Goal: Information Seeking & Learning: Learn about a topic

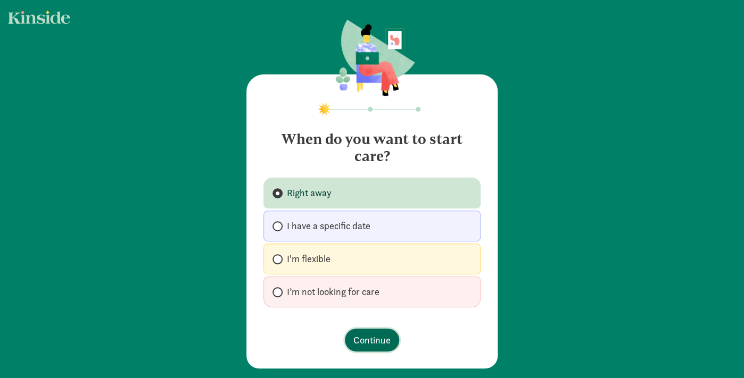
click at [381, 334] on span "Continue" at bounding box center [371, 340] width 37 height 14
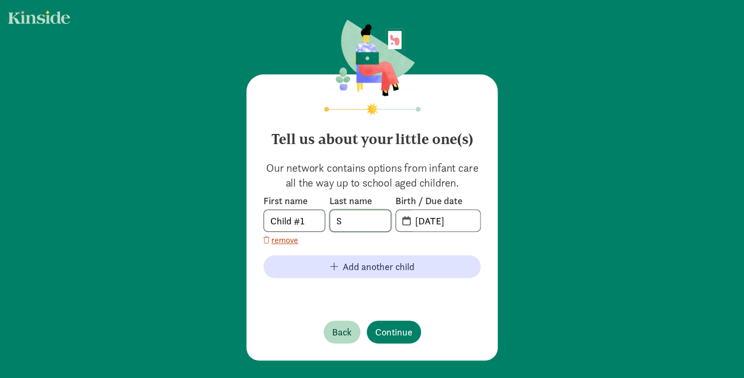
click at [359, 216] on input "S" at bounding box center [360, 220] width 61 height 21
type input "[PERSON_NAME]"
click at [371, 329] on button "Continue" at bounding box center [393, 332] width 54 height 23
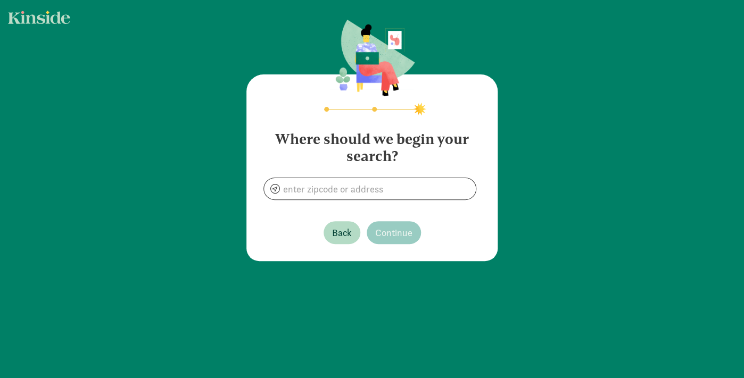
click at [384, 203] on div "Where should we begin your search? Back Continue" at bounding box center [371, 167] width 251 height 187
click at [380, 197] on input at bounding box center [370, 188] width 212 height 21
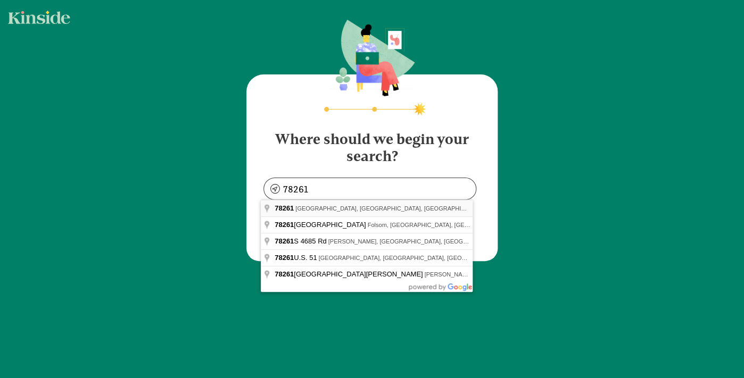
type input "[GEOGRAPHIC_DATA], [GEOGRAPHIC_DATA]"
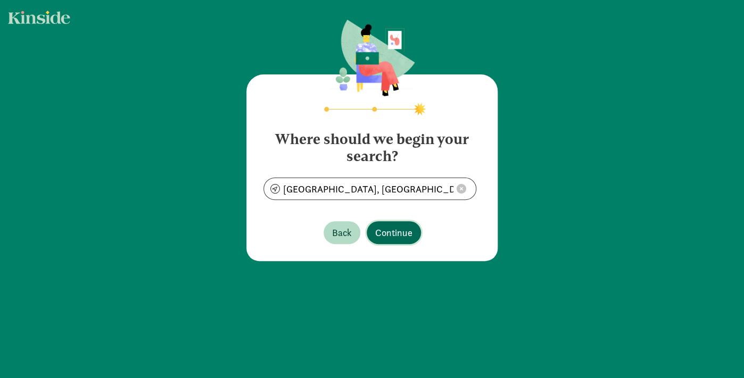
click at [392, 238] on span "Continue" at bounding box center [393, 233] width 37 height 14
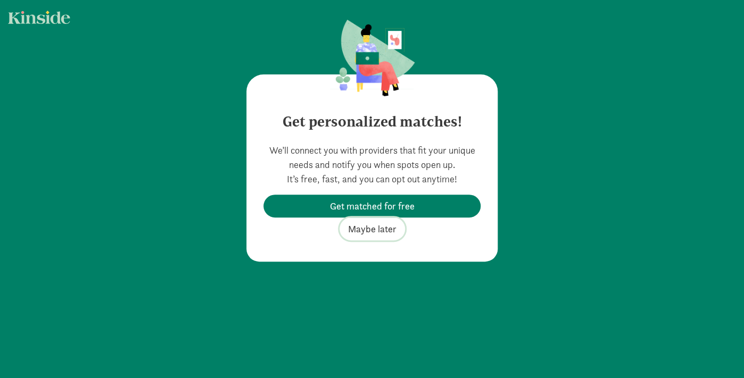
click at [380, 230] on span "Maybe later" at bounding box center [372, 229] width 48 height 14
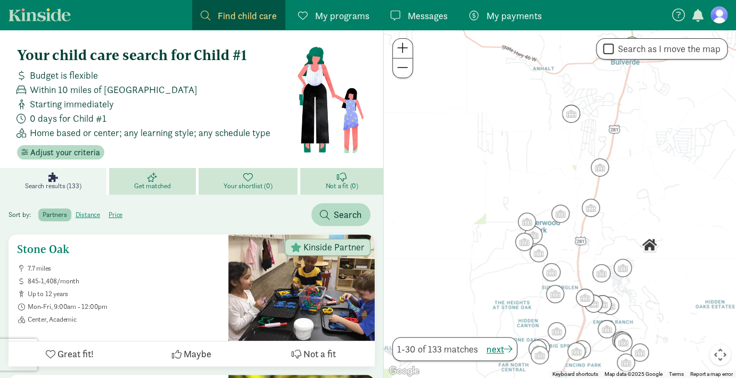
click at [124, 275] on ul "7.7 miles 845-1,408/month up to 12 years Mon-Fri, 9:00am - 12:00pm Center, Acad…" at bounding box center [118, 294] width 203 height 60
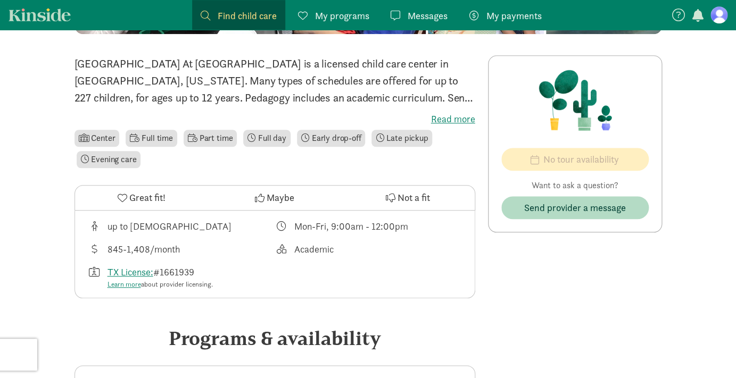
scroll to position [252, 0]
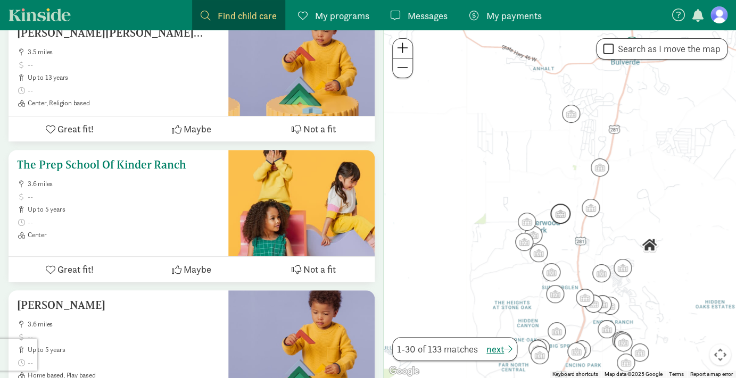
scroll to position [1517, 0]
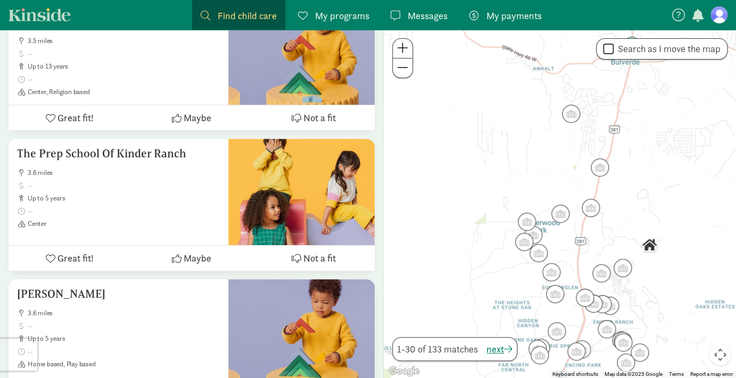
click at [689, 251] on div at bounding box center [560, 204] width 352 height 348
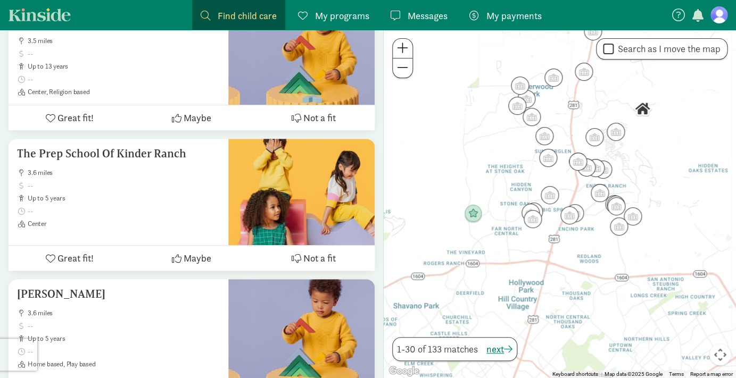
drag, startPoint x: 616, startPoint y: 236, endPoint x: 610, endPoint y: 98, distance: 137.9
click at [610, 98] on div at bounding box center [560, 204] width 352 height 348
click at [631, 153] on div at bounding box center [560, 204] width 352 height 348
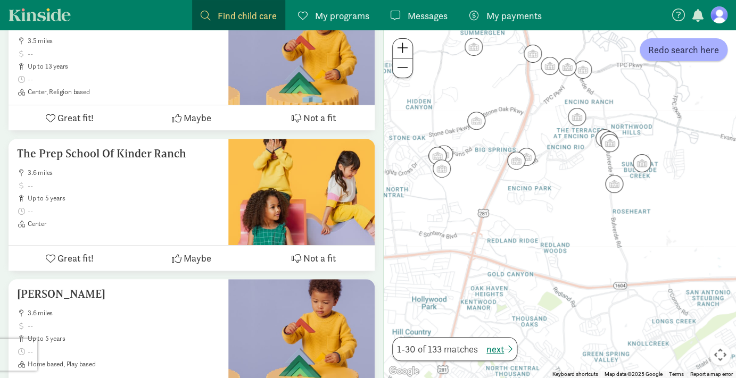
drag, startPoint x: 607, startPoint y: 214, endPoint x: 616, endPoint y: 95, distance: 119.5
click at [616, 95] on div at bounding box center [560, 204] width 352 height 348
click at [562, 161] on div at bounding box center [560, 204] width 352 height 348
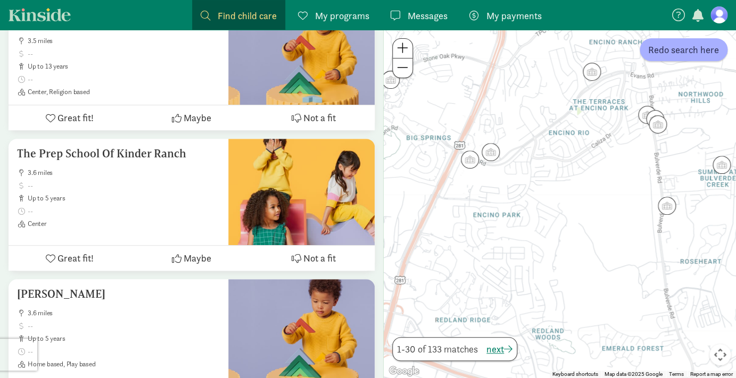
click at [489, 187] on div at bounding box center [560, 204] width 352 height 348
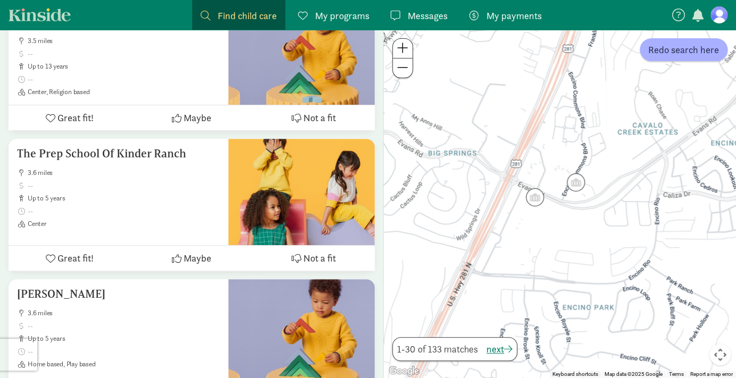
drag, startPoint x: 498, startPoint y: 166, endPoint x: 585, endPoint y: 231, distance: 107.6
click at [585, 231] on div at bounding box center [560, 204] width 352 height 348
click at [635, 241] on div at bounding box center [560, 204] width 352 height 348
drag, startPoint x: 556, startPoint y: 219, endPoint x: 556, endPoint y: 213, distance: 5.9
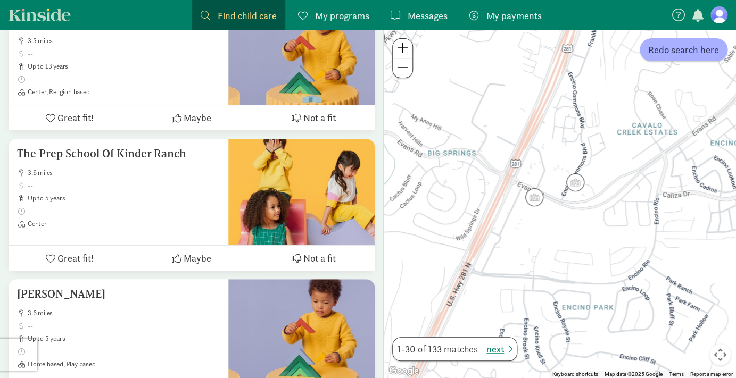
click at [556, 213] on div at bounding box center [560, 204] width 352 height 348
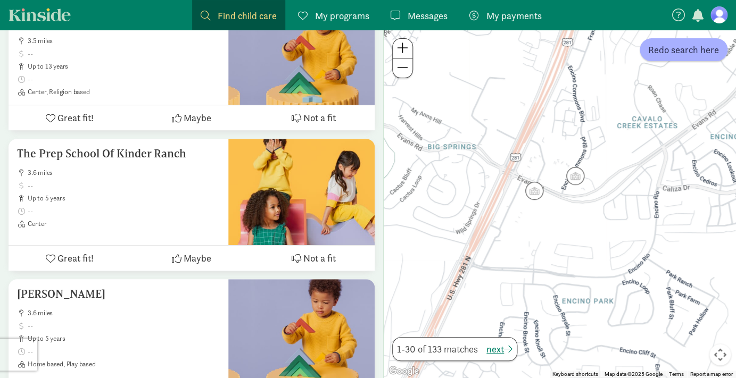
click at [556, 213] on div at bounding box center [560, 204] width 352 height 348
click at [550, 196] on div at bounding box center [560, 204] width 352 height 348
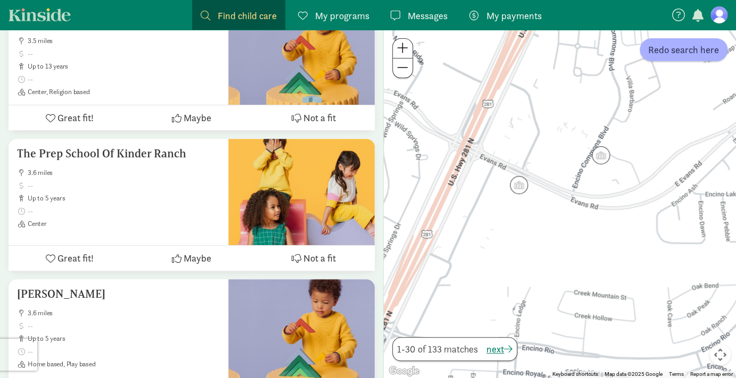
click at [550, 196] on div at bounding box center [560, 204] width 352 height 348
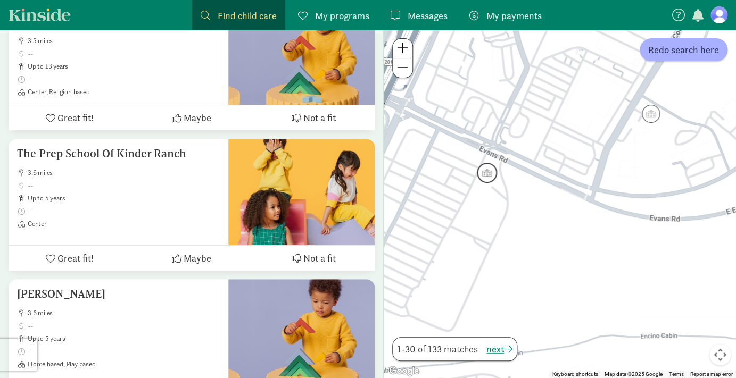
click at [484, 177] on img "Click to see details" at bounding box center [487, 173] width 20 height 20
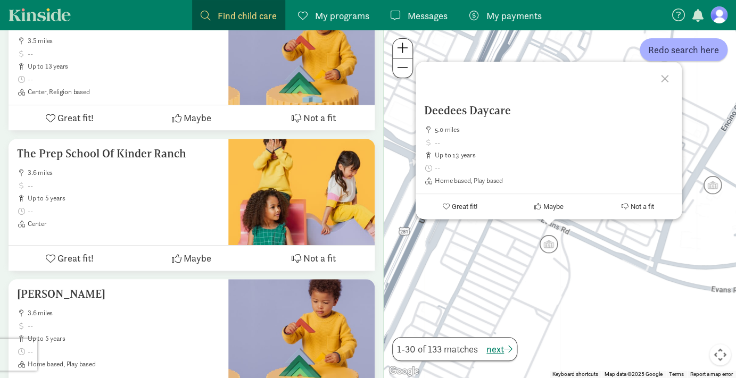
click at [646, 247] on div "Deedees Daycare 5.0 miles up to 13 years Home based, Play based Great fit! Mayb…" at bounding box center [560, 204] width 352 height 348
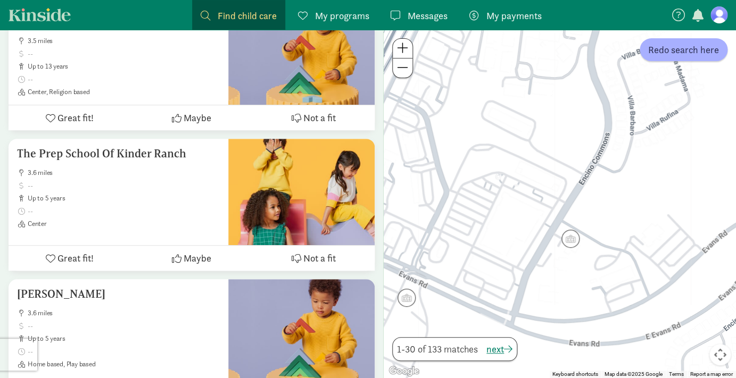
drag, startPoint x: 670, startPoint y: 239, endPoint x: 532, endPoint y: 293, distance: 147.4
click at [532, 293] on div at bounding box center [560, 204] width 352 height 348
click at [575, 233] on img "Click to see details" at bounding box center [570, 239] width 20 height 20
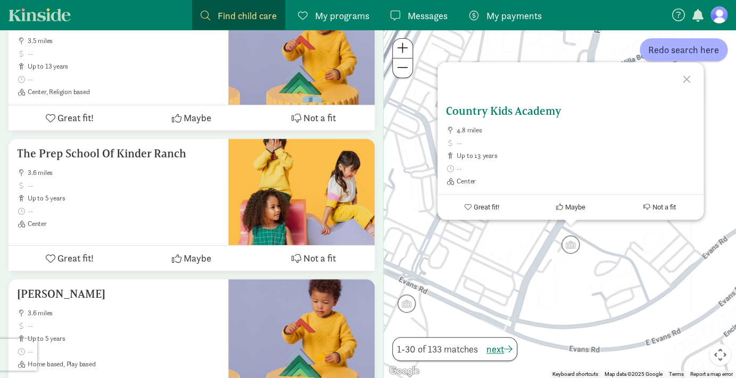
click at [508, 111] on h5 "Country Kids Academy" at bounding box center [570, 111] width 249 height 13
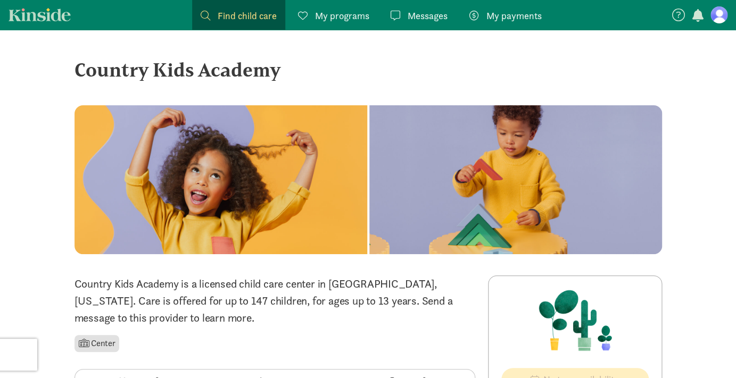
click at [305, 293] on p "Country Kids Academy is a licensed child care center in San Antonio, Texas. Car…" at bounding box center [274, 301] width 401 height 51
